Goal: Obtain resource: Download file/media

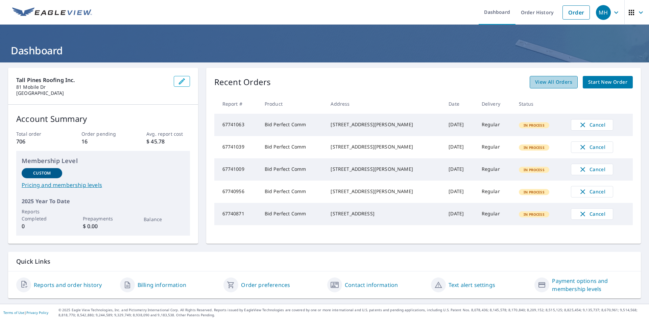
click at [558, 80] on span "View All Orders" at bounding box center [553, 82] width 37 height 8
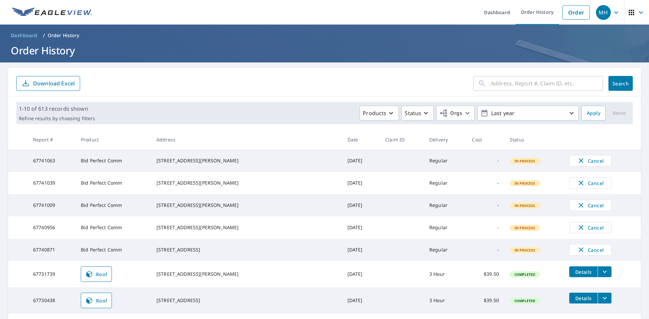
click at [513, 85] on input "text" at bounding box center [547, 83] width 112 height 19
paste input "49 Laurelcrest"
type input "49 Laurelcrest"
click at [619, 86] on span "Search" at bounding box center [621, 83] width 14 height 6
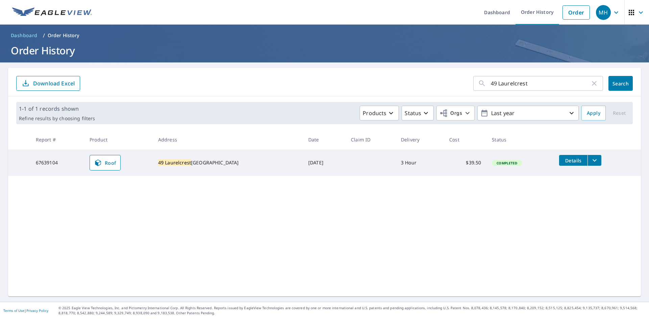
click at [590, 162] on icon "filesDropdownBtn-67639104" at bounding box center [594, 160] width 8 height 8
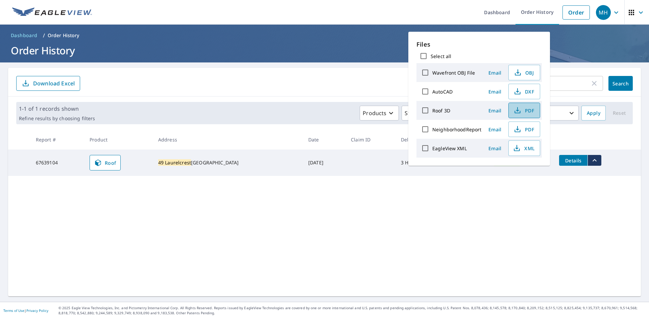
click at [527, 110] on span "PDF" at bounding box center [524, 110] width 22 height 8
